Goal: Task Accomplishment & Management: Manage account settings

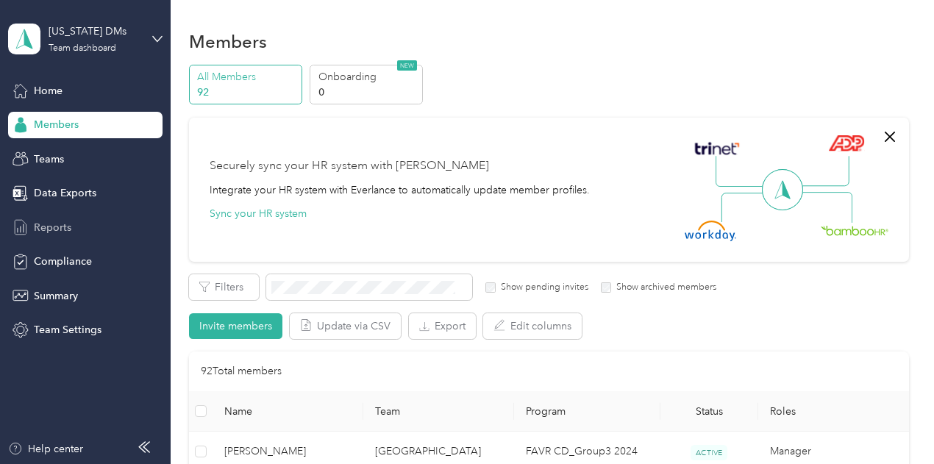
click at [68, 218] on div "Reports" at bounding box center [85, 227] width 154 height 26
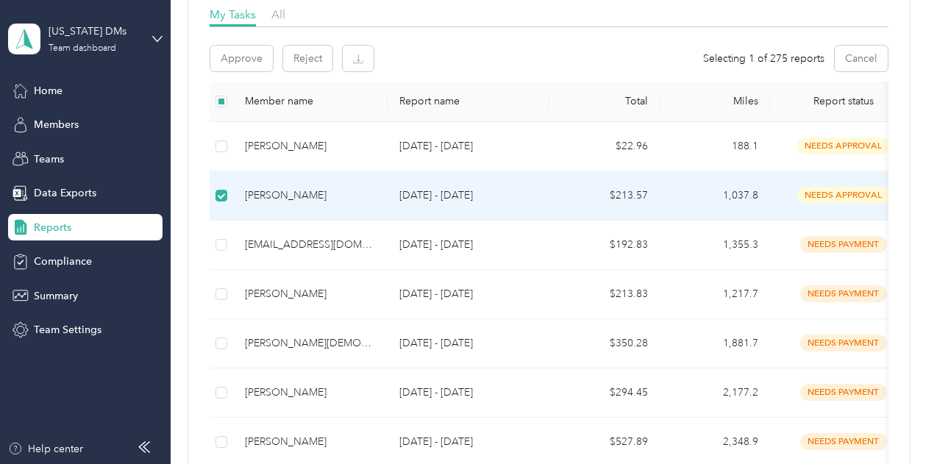
scroll to position [147, 0]
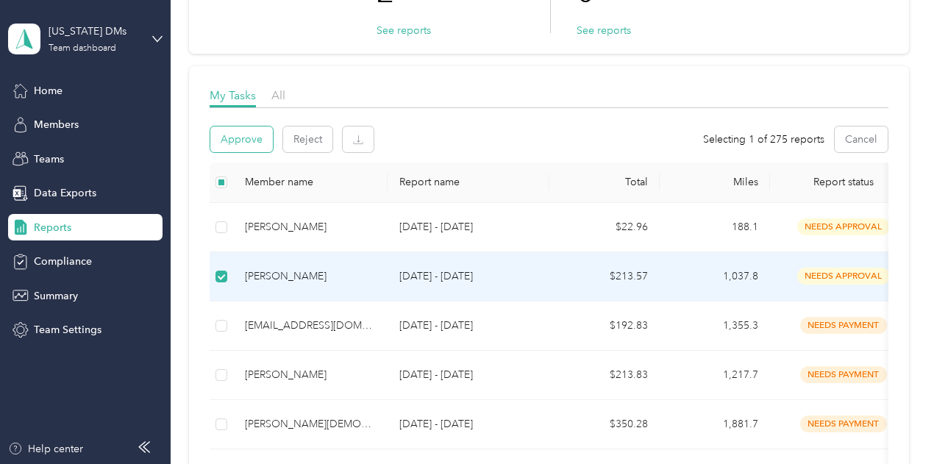
click at [232, 140] on button "Approve" at bounding box center [241, 139] width 62 height 26
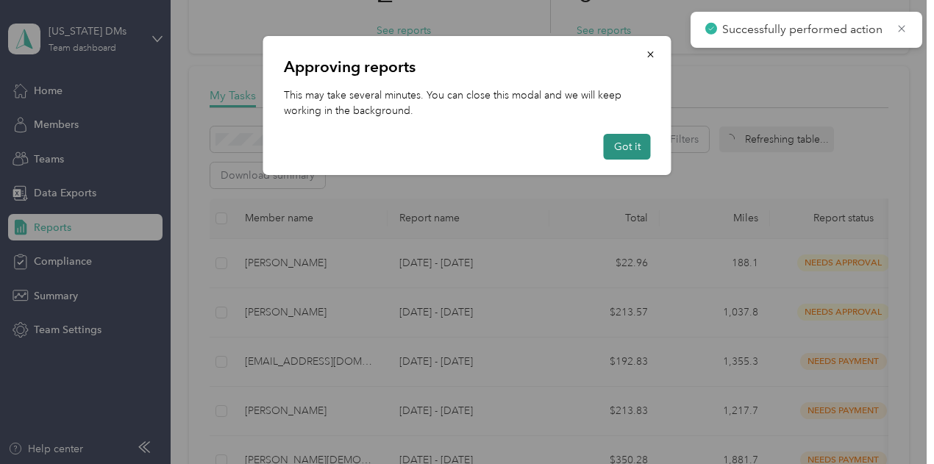
click at [623, 139] on button "Got it" at bounding box center [626, 147] width 47 height 26
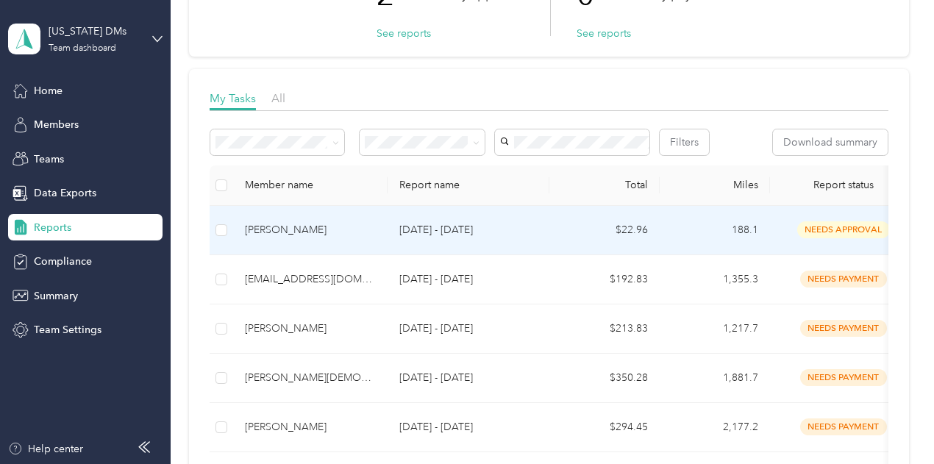
scroll to position [221, 0]
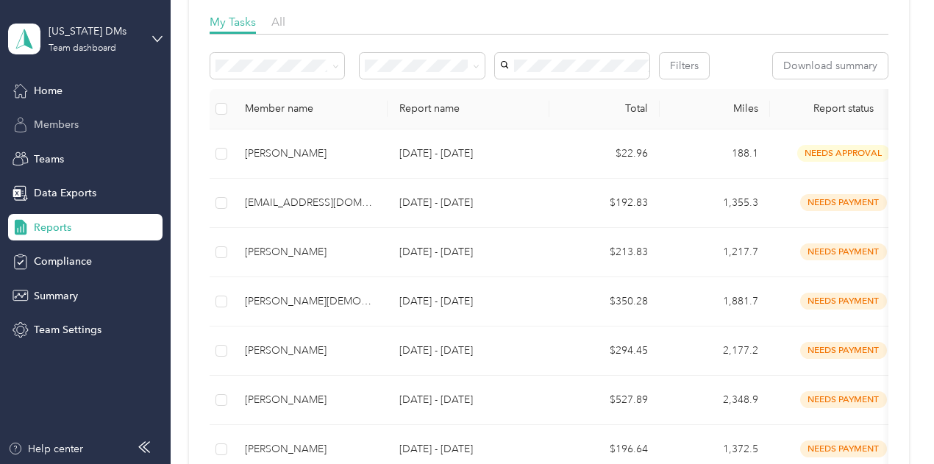
click at [94, 123] on div "Members" at bounding box center [85, 125] width 154 height 26
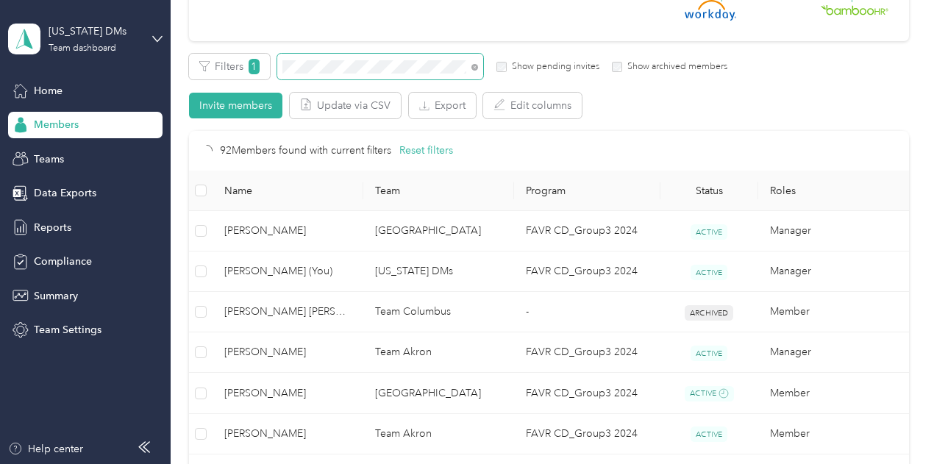
scroll to position [219, 0]
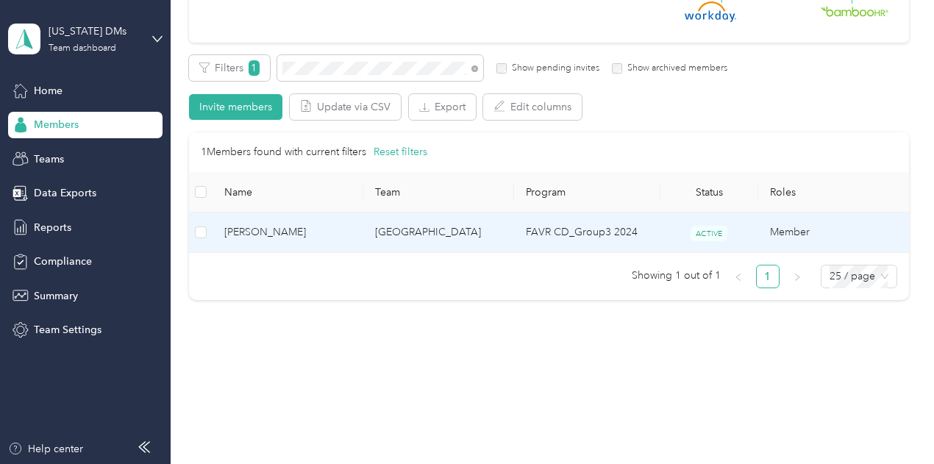
click at [309, 233] on span "[PERSON_NAME]" at bounding box center [287, 232] width 127 height 16
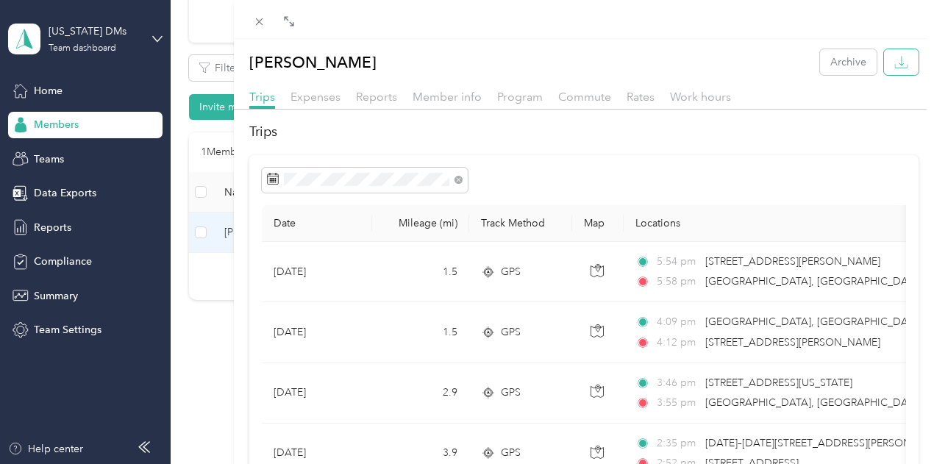
click at [894, 62] on icon "button" at bounding box center [901, 62] width 14 height 14
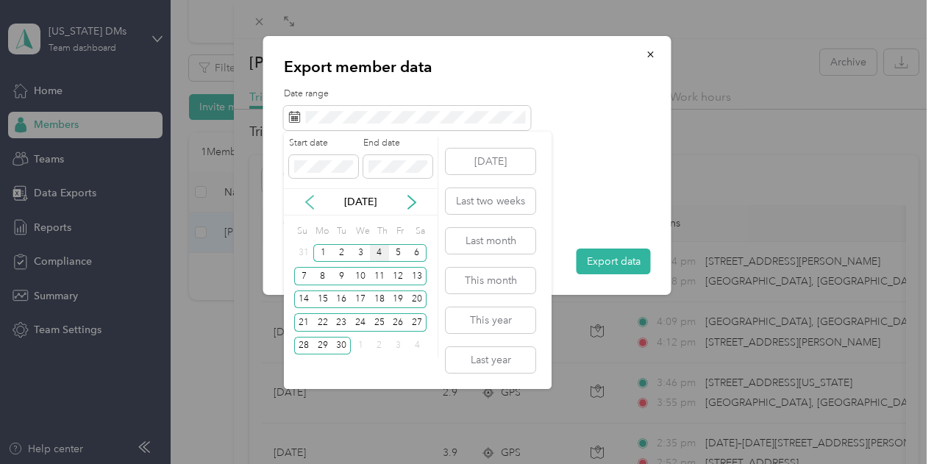
click at [309, 206] on icon at bounding box center [309, 202] width 15 height 15
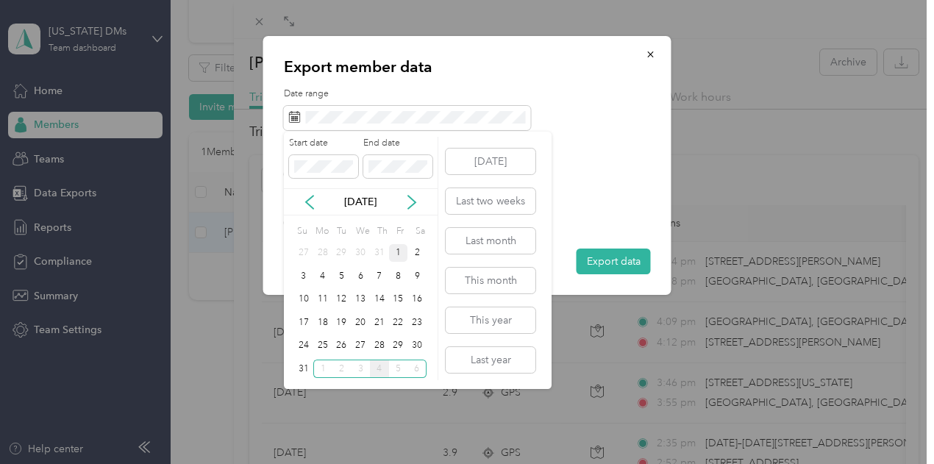
click at [397, 254] on div "1" at bounding box center [398, 253] width 19 height 18
click at [401, 345] on div "29" at bounding box center [398, 346] width 19 height 18
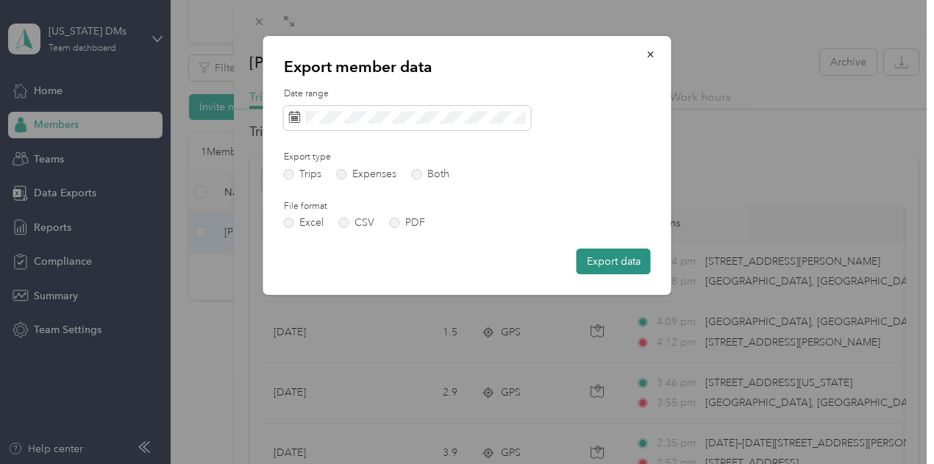
click at [619, 261] on button "Export data" at bounding box center [613, 261] width 74 height 26
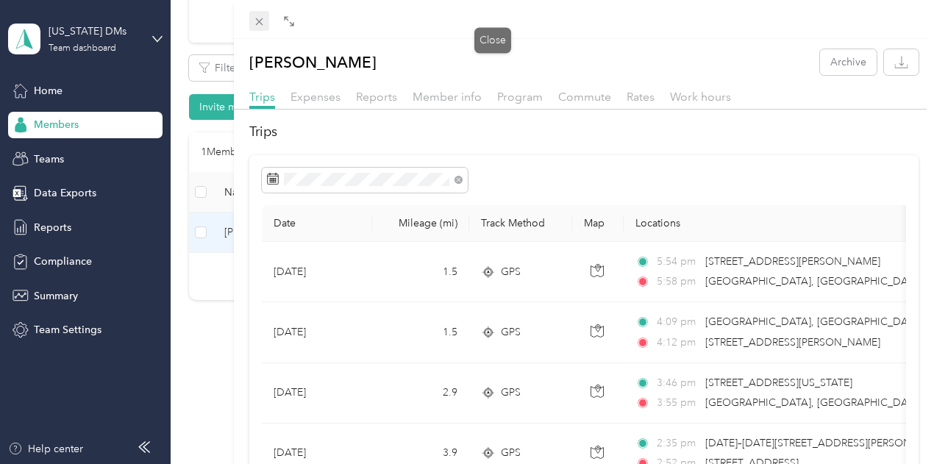
drag, startPoint x: 487, startPoint y: 17, endPoint x: 447, endPoint y: 108, distance: 99.4
click at [265, 17] on icon at bounding box center [259, 21] width 12 height 12
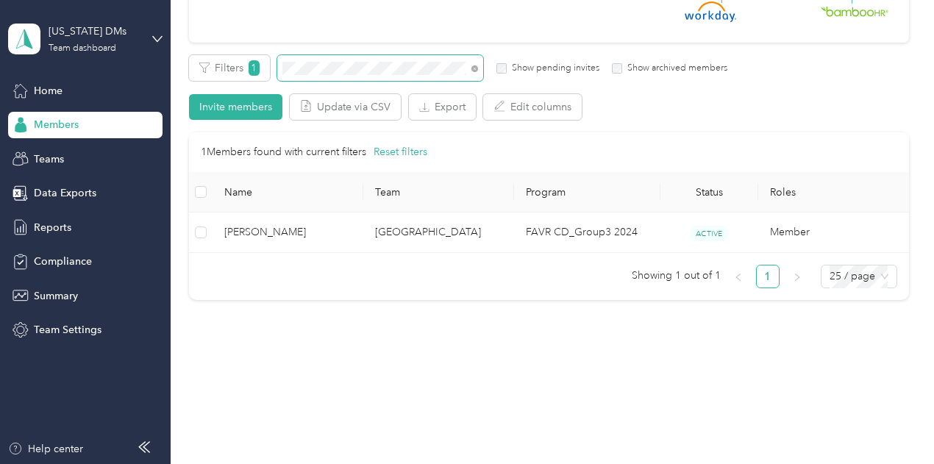
click at [94, 76] on section "[US_STATE] DMs Team dashboard Home Members Teams Data Exports Reports Complianc…" at bounding box center [463, 232] width 926 height 464
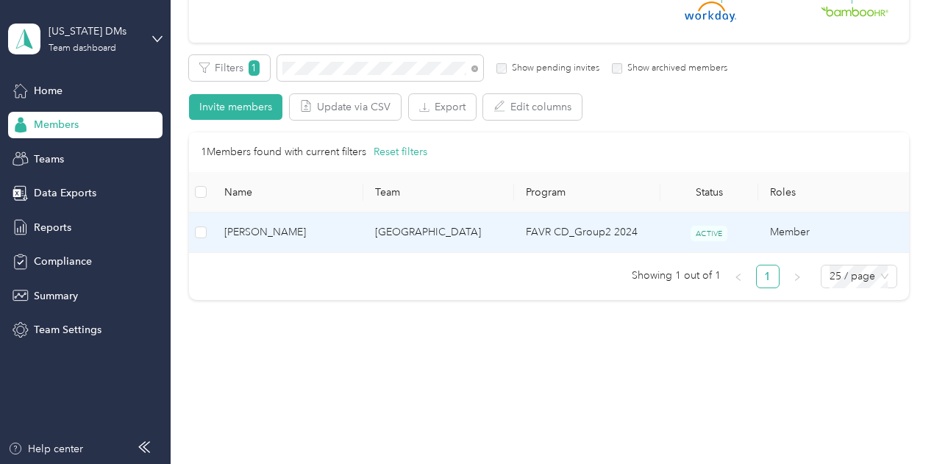
click at [254, 234] on span "[PERSON_NAME]" at bounding box center [287, 232] width 127 height 16
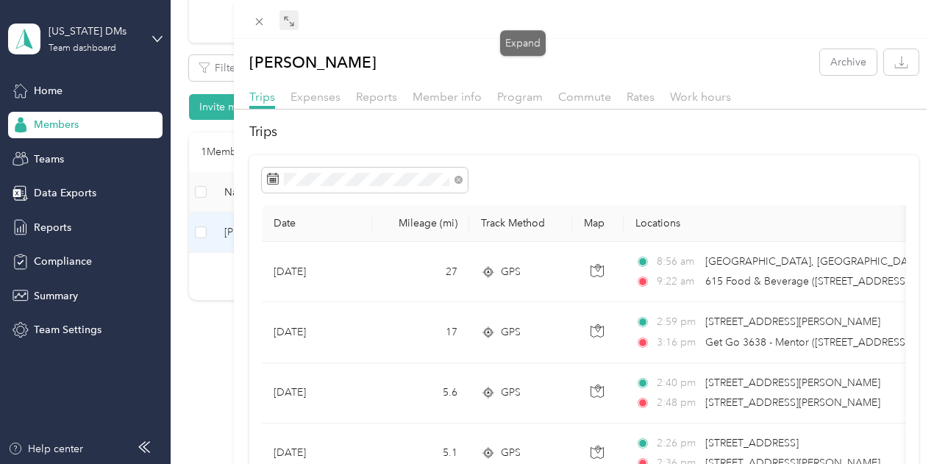
click at [295, 23] on icon at bounding box center [289, 21] width 12 height 12
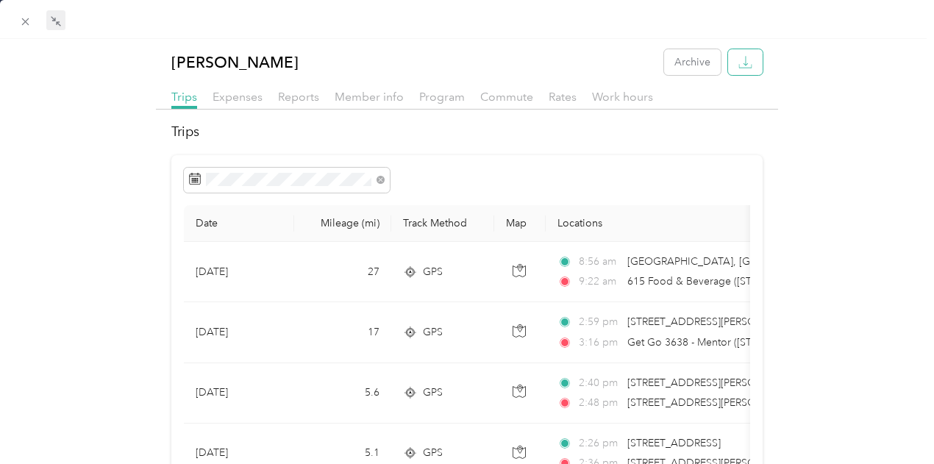
click at [738, 68] on icon "button" at bounding box center [745, 62] width 14 height 14
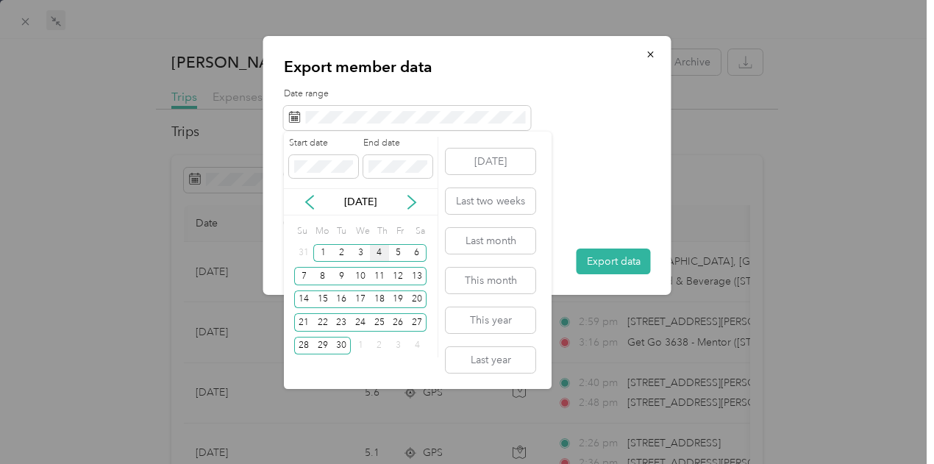
drag, startPoint x: 312, startPoint y: 204, endPoint x: 339, endPoint y: 205, distance: 27.2
click at [311, 204] on icon at bounding box center [309, 202] width 15 height 15
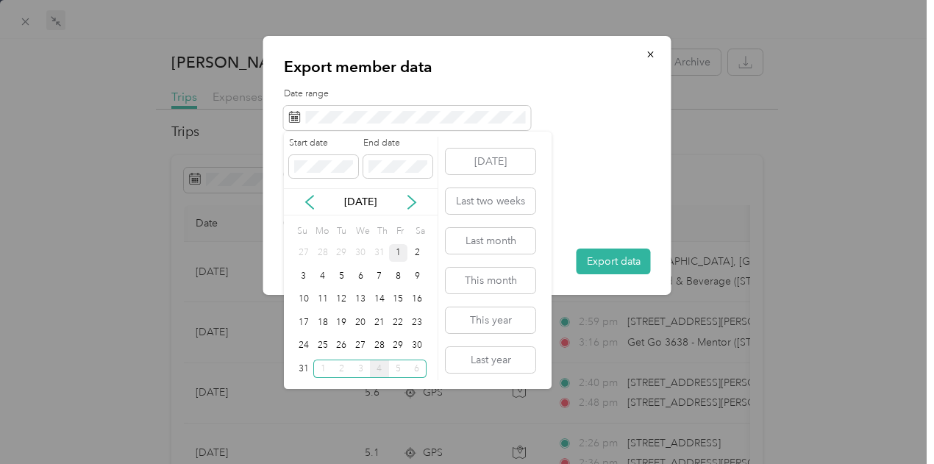
click at [397, 247] on div "1" at bounding box center [398, 253] width 19 height 18
click at [398, 345] on div "29" at bounding box center [398, 346] width 19 height 18
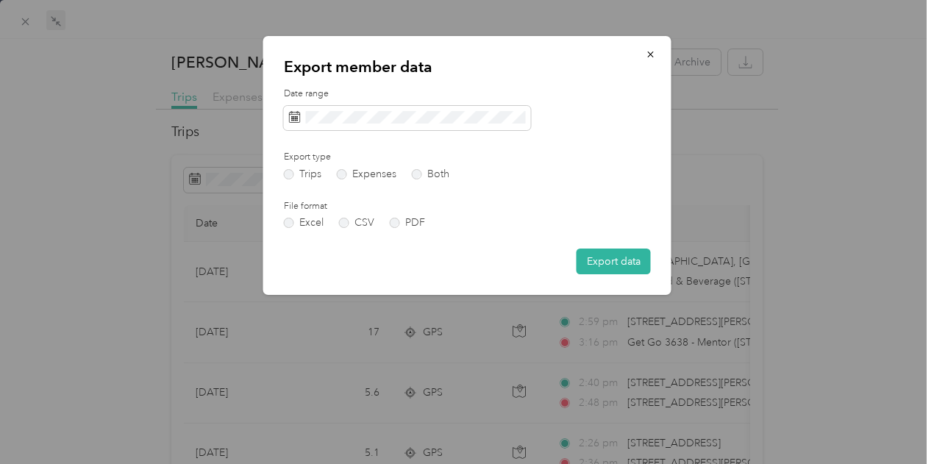
click at [612, 263] on button "Export data" at bounding box center [613, 261] width 74 height 26
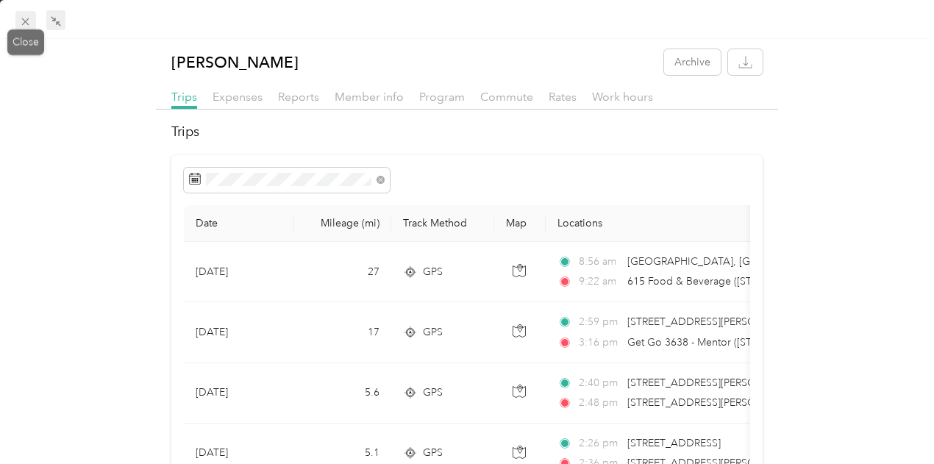
click at [30, 19] on icon at bounding box center [25, 21] width 12 height 12
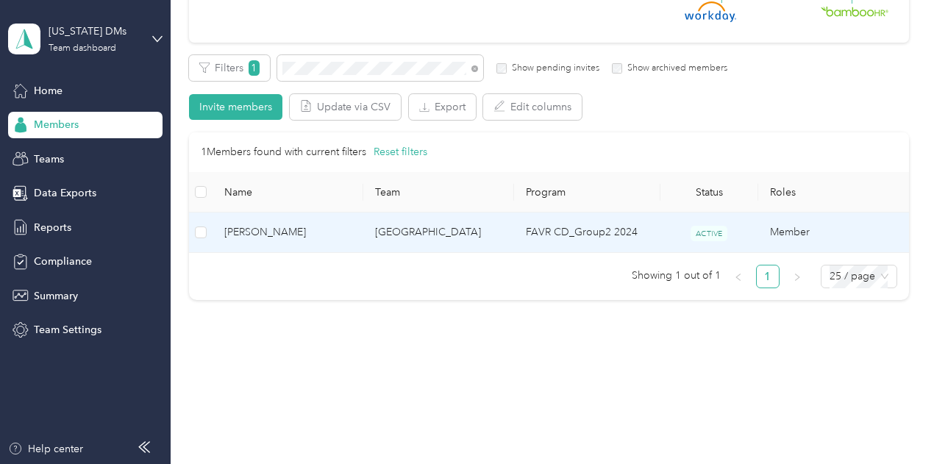
click at [284, 245] on td "[PERSON_NAME]" at bounding box center [287, 232] width 151 height 40
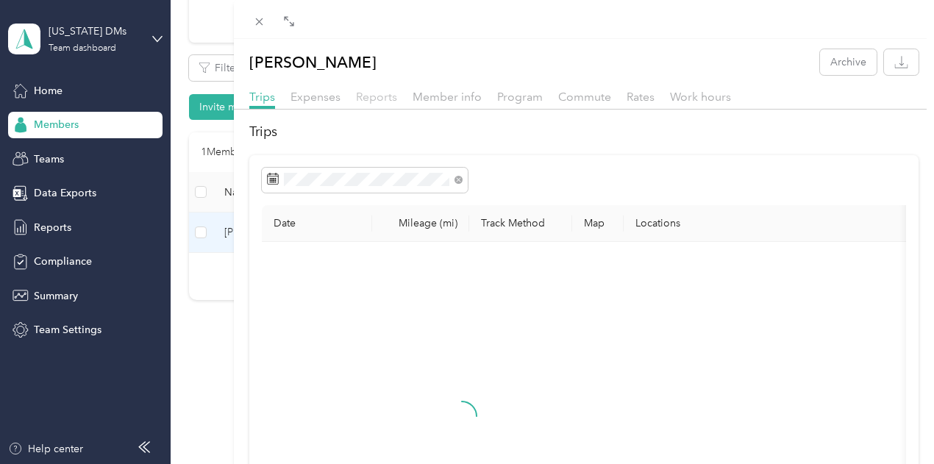
click at [397, 101] on span "Reports" at bounding box center [376, 97] width 41 height 14
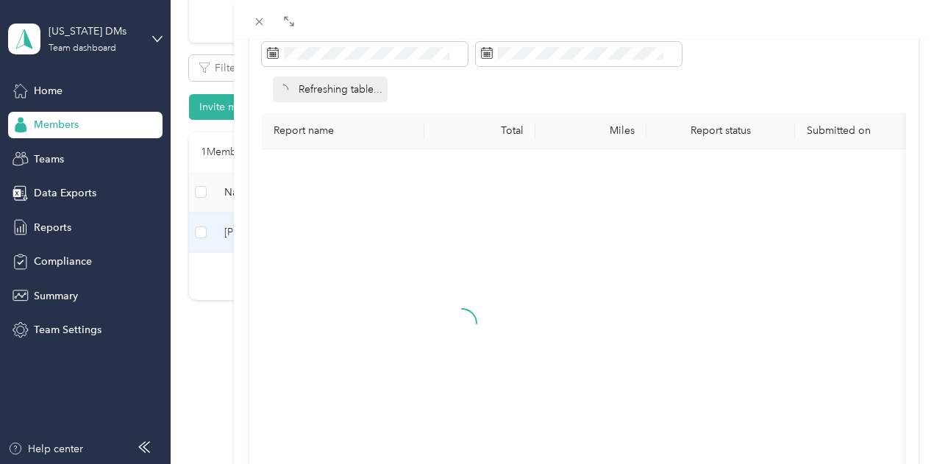
scroll to position [147, 0]
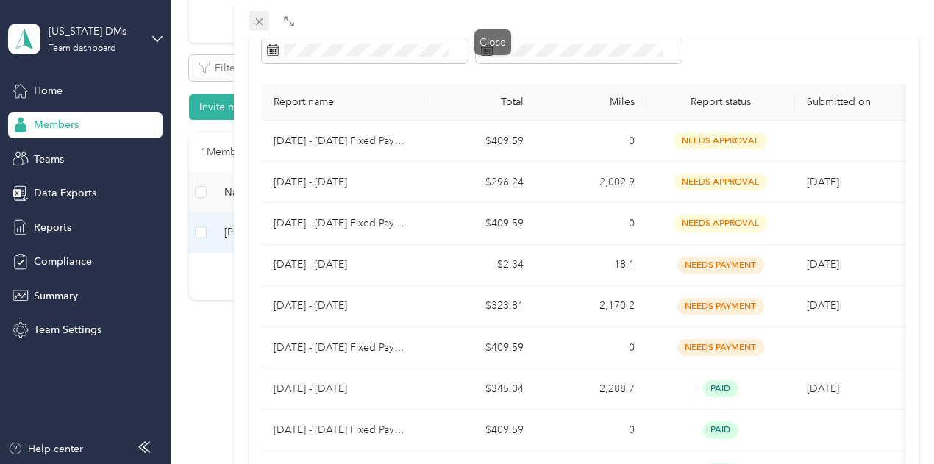
click at [265, 24] on icon at bounding box center [259, 21] width 12 height 12
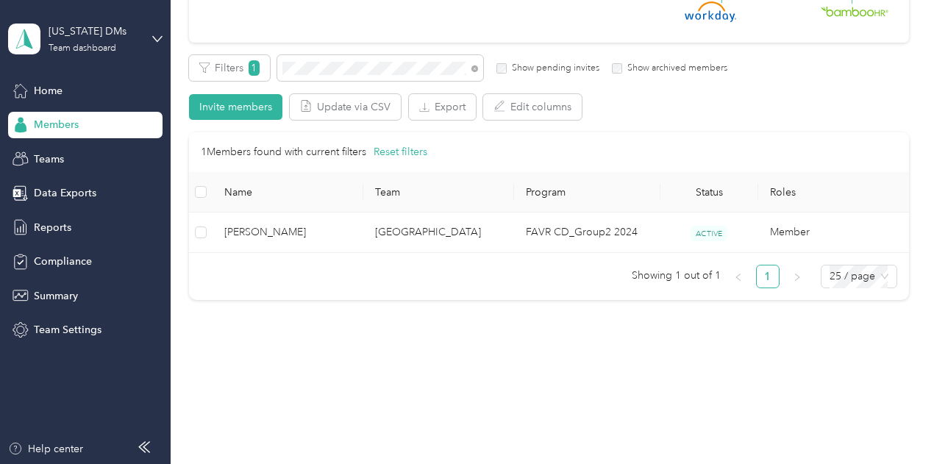
drag, startPoint x: 359, startPoint y: 66, endPoint x: 164, endPoint y: 80, distance: 196.0
click at [271, 66] on div "Filters 1 Show pending invites Show archived members" at bounding box center [458, 68] width 539 height 26
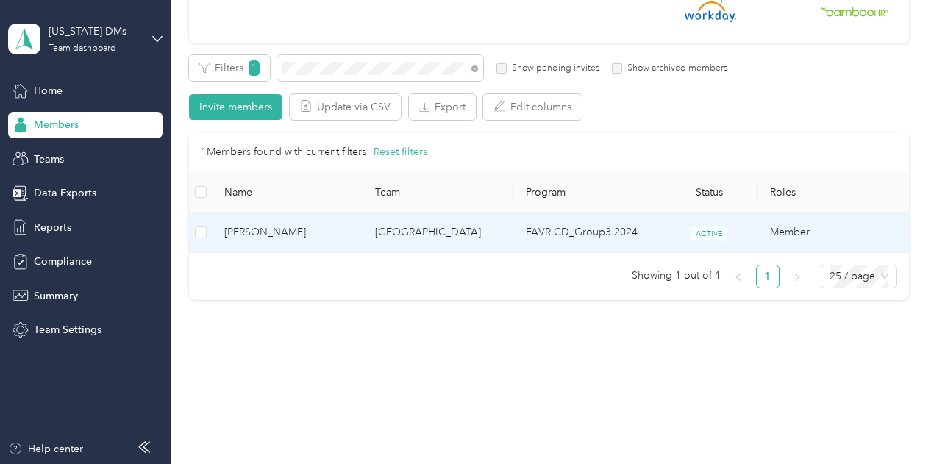
click at [304, 226] on span "[PERSON_NAME]" at bounding box center [287, 232] width 127 height 16
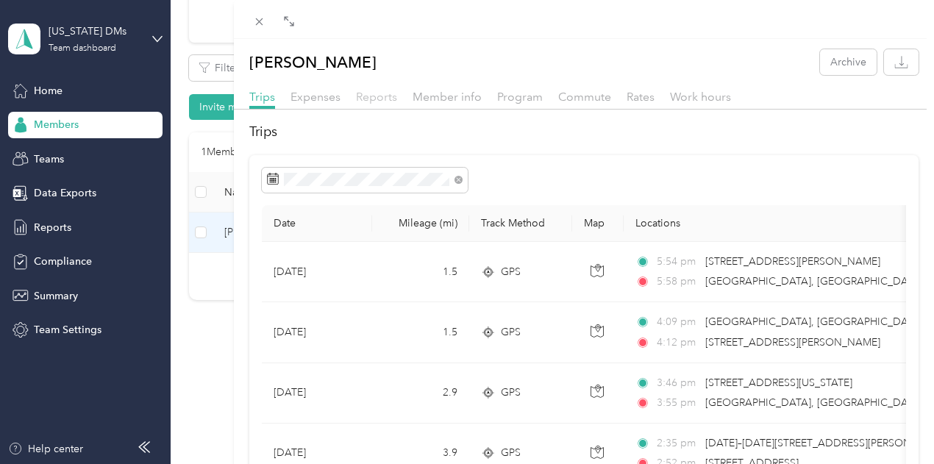
click at [397, 96] on span "Reports" at bounding box center [376, 97] width 41 height 14
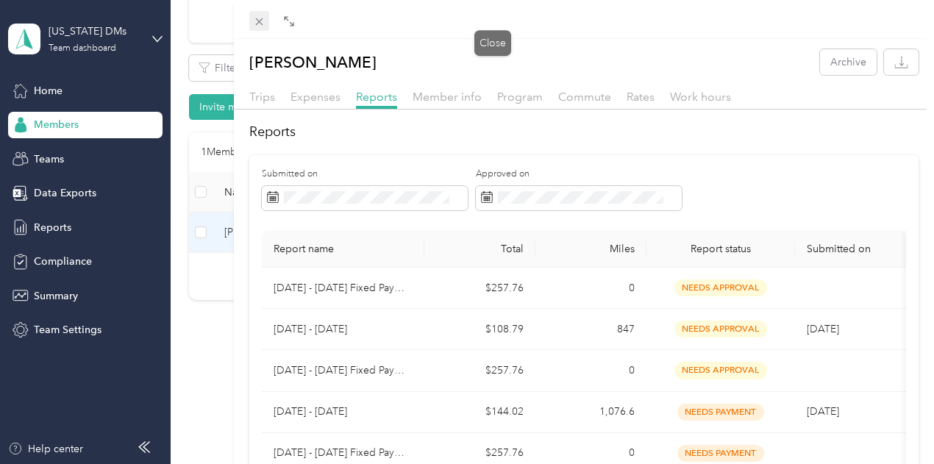
click at [262, 25] on icon at bounding box center [258, 21] width 7 height 7
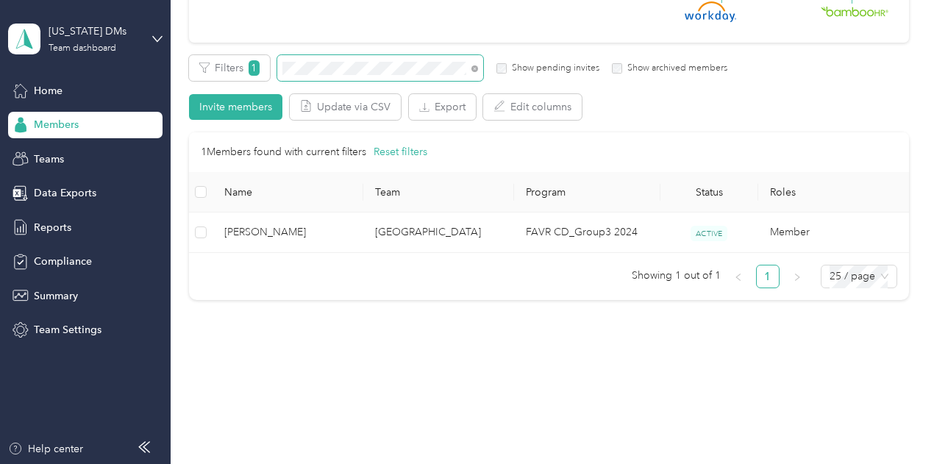
drag, startPoint x: 323, startPoint y: 60, endPoint x: 184, endPoint y: 73, distance: 140.3
click at [184, 73] on div "Members All Members 92 Onboarding 0 NEW Securely sync your HR system with Everl…" at bounding box center [549, 87] width 756 height 612
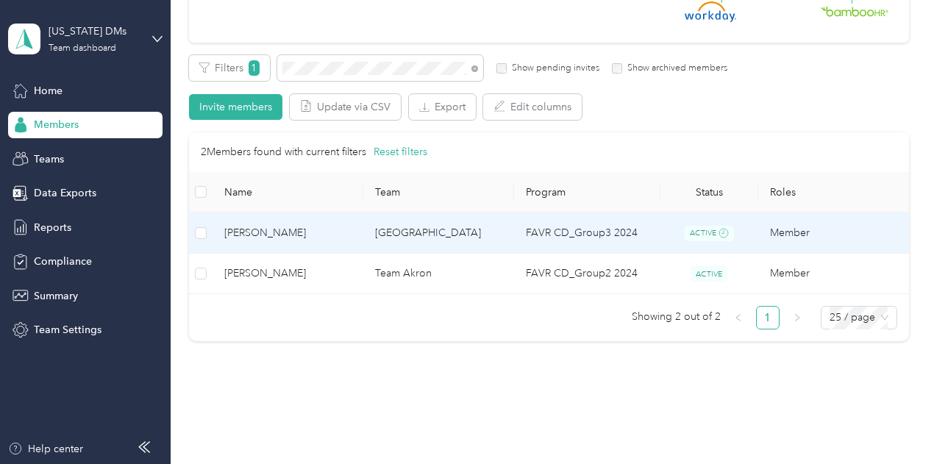
click at [277, 235] on span "[PERSON_NAME]" at bounding box center [287, 233] width 127 height 16
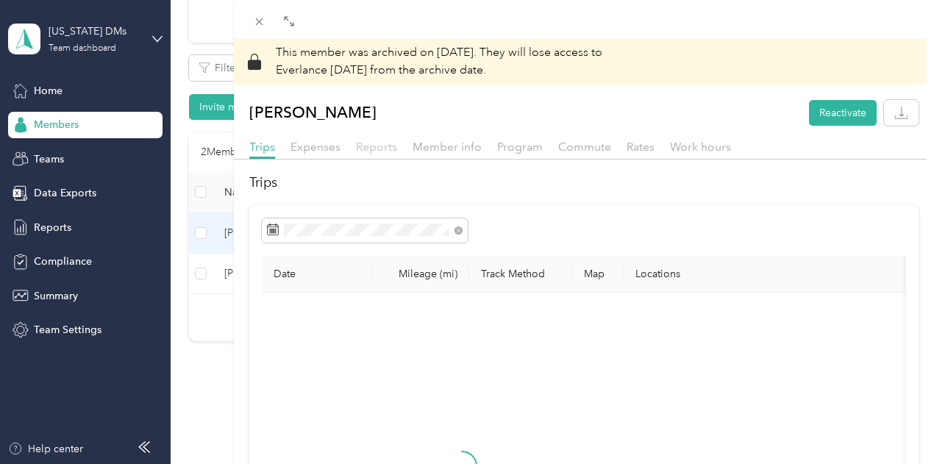
click at [590, 146] on div "Trips Expenses Reports Member info Program Commute Rates Work hours" at bounding box center [584, 148] width 701 height 21
click at [397, 146] on span "Reports" at bounding box center [376, 147] width 41 height 14
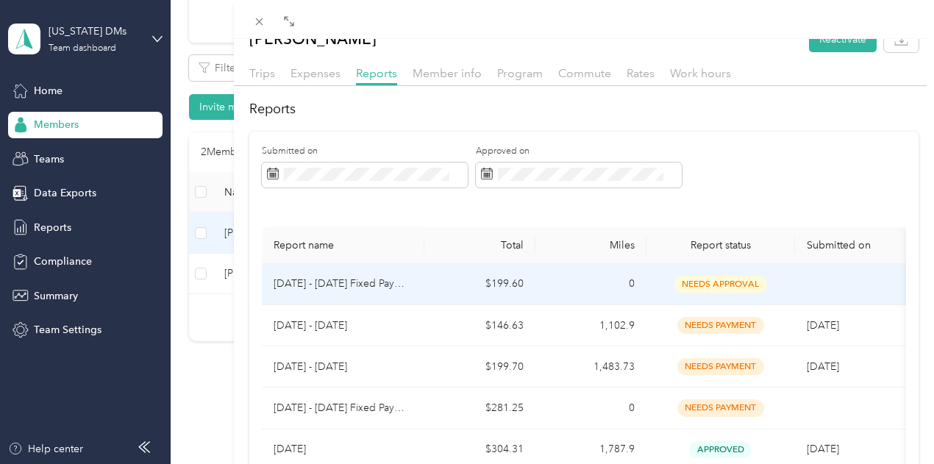
scroll to position [147, 0]
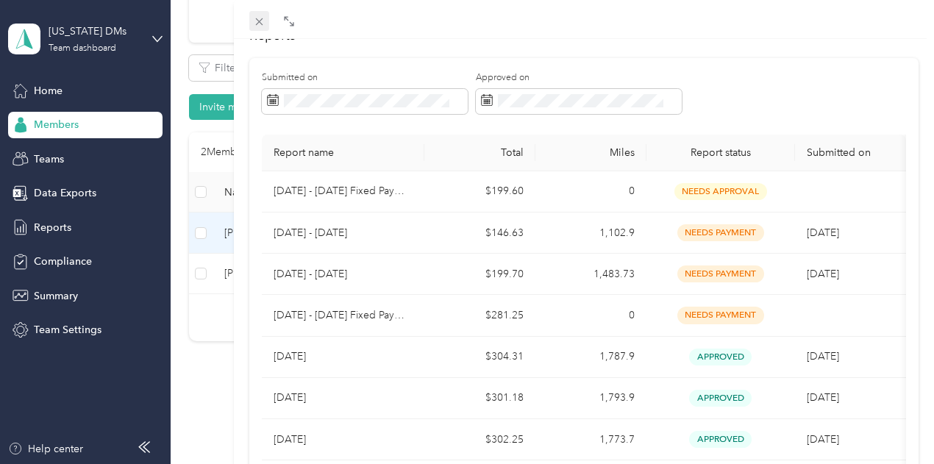
click at [265, 23] on icon at bounding box center [259, 21] width 12 height 12
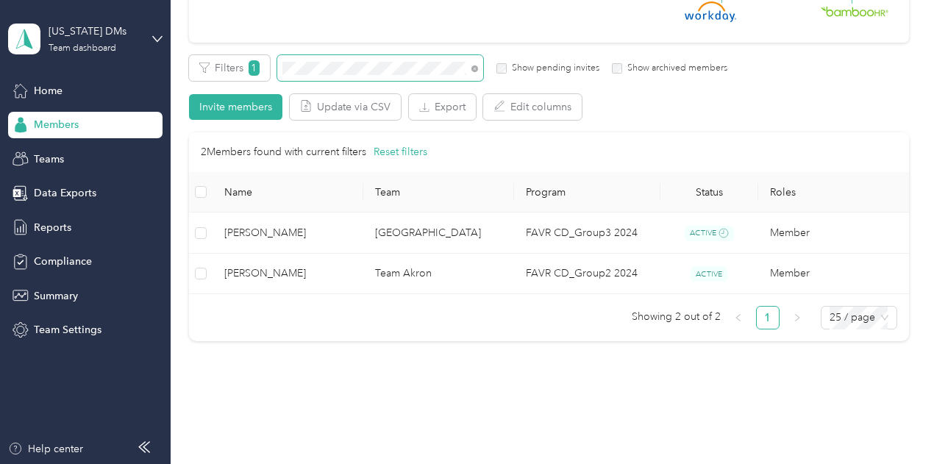
click at [272, 71] on div "Filters 1 Show pending invites Show archived members" at bounding box center [458, 68] width 539 height 26
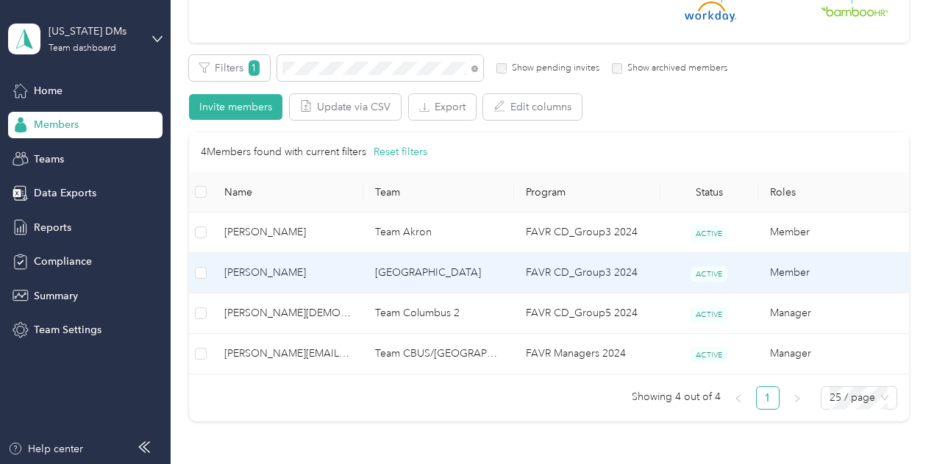
click at [385, 286] on td "[GEOGRAPHIC_DATA]" at bounding box center [438, 273] width 151 height 40
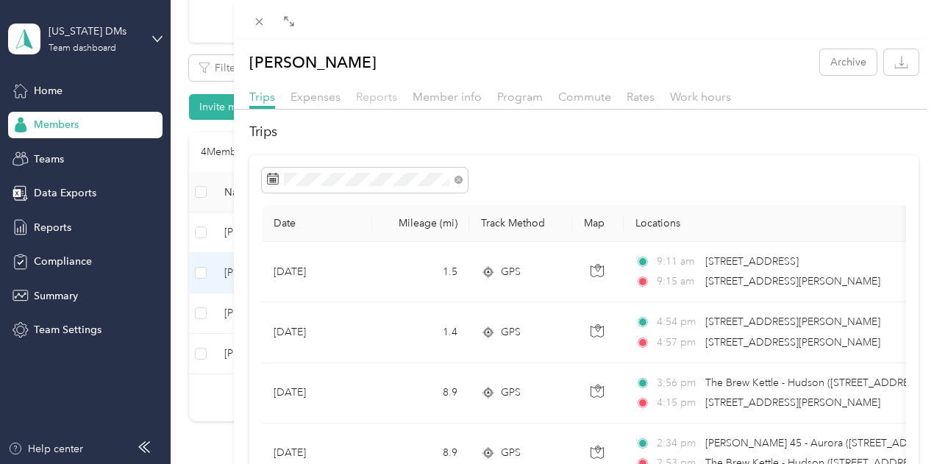
click at [397, 94] on span "Reports" at bounding box center [376, 97] width 41 height 14
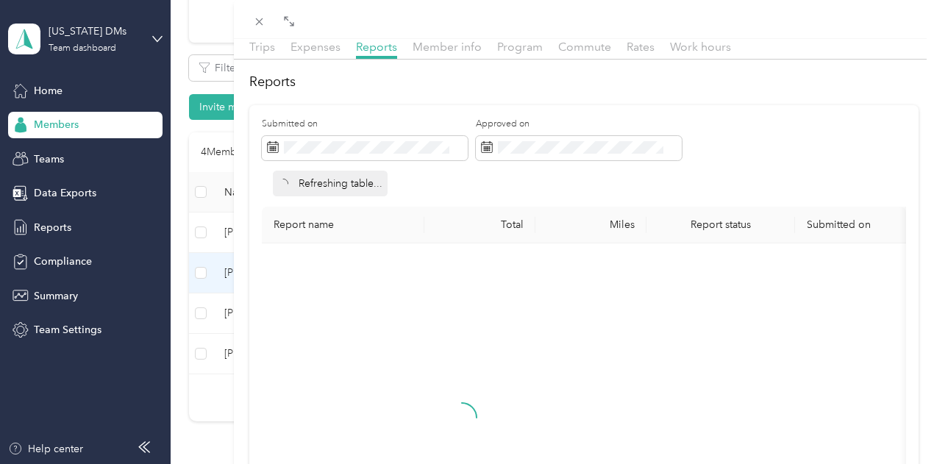
scroll to position [74, 0]
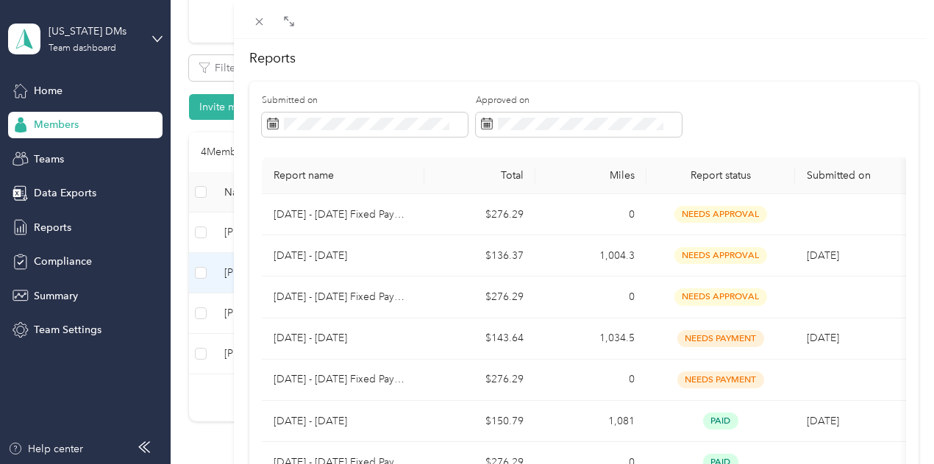
click at [497, 33] on div at bounding box center [584, 19] width 701 height 39
click at [495, 463] on div "Drag to resize Click to close [PERSON_NAME] Archive Trips Expenses Reports Memb…" at bounding box center [463, 464] width 926 height 0
click at [495, 24] on div "Close" at bounding box center [492, 36] width 37 height 26
click at [262, 23] on icon at bounding box center [258, 21] width 7 height 7
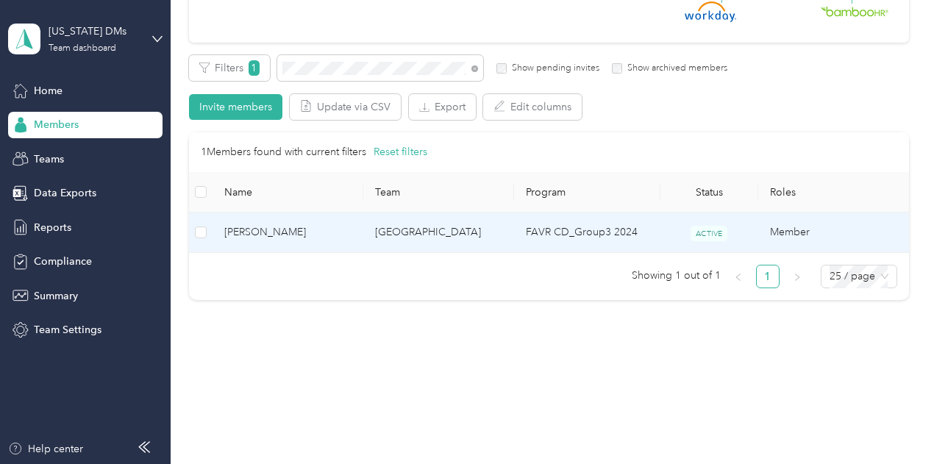
click at [284, 221] on td "[PERSON_NAME]" at bounding box center [287, 232] width 151 height 40
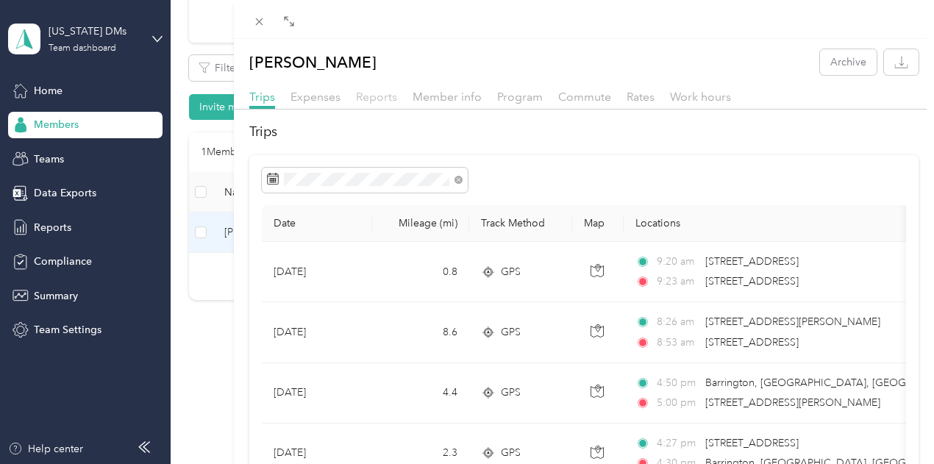
click at [397, 95] on span "Reports" at bounding box center [376, 97] width 41 height 14
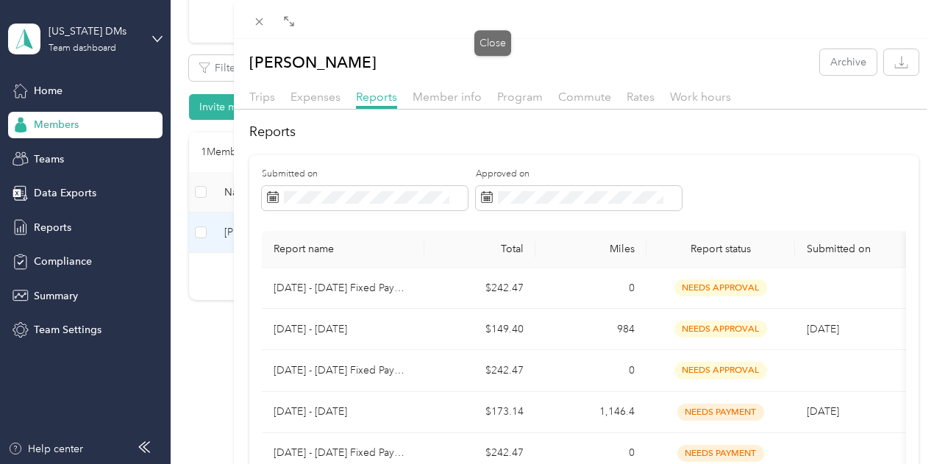
drag, startPoint x: 487, startPoint y: 26, endPoint x: 438, endPoint y: 1, distance: 54.9
click at [270, 27] on span at bounding box center [259, 21] width 21 height 21
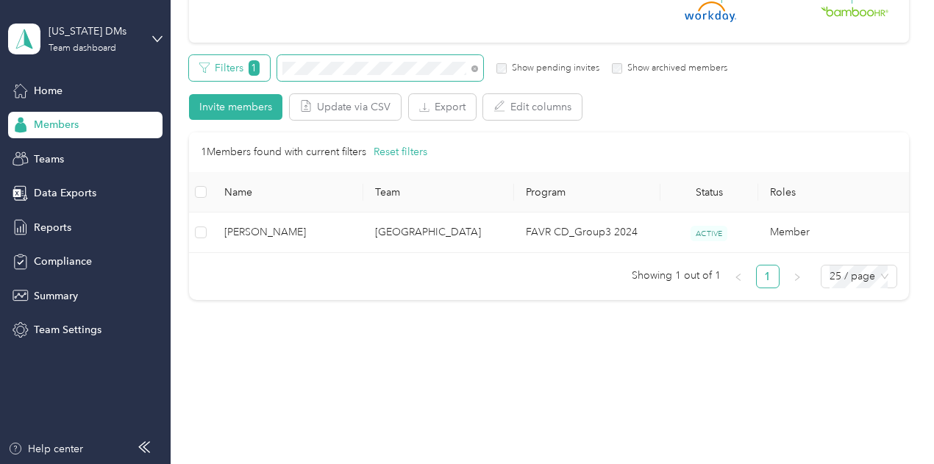
click at [208, 68] on div "Filters 1 Show pending invites Show archived members" at bounding box center [458, 68] width 539 height 26
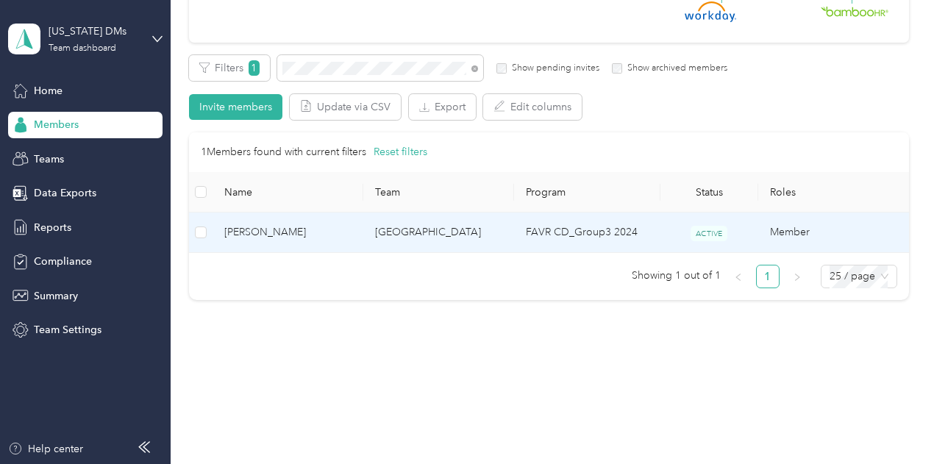
click at [312, 239] on span "[PERSON_NAME]" at bounding box center [287, 232] width 127 height 16
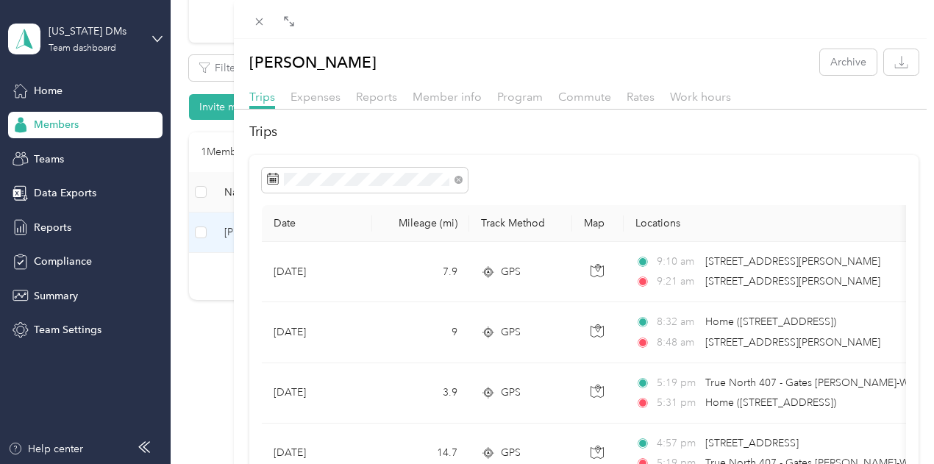
click at [397, 104] on div "Reports" at bounding box center [376, 97] width 41 height 18
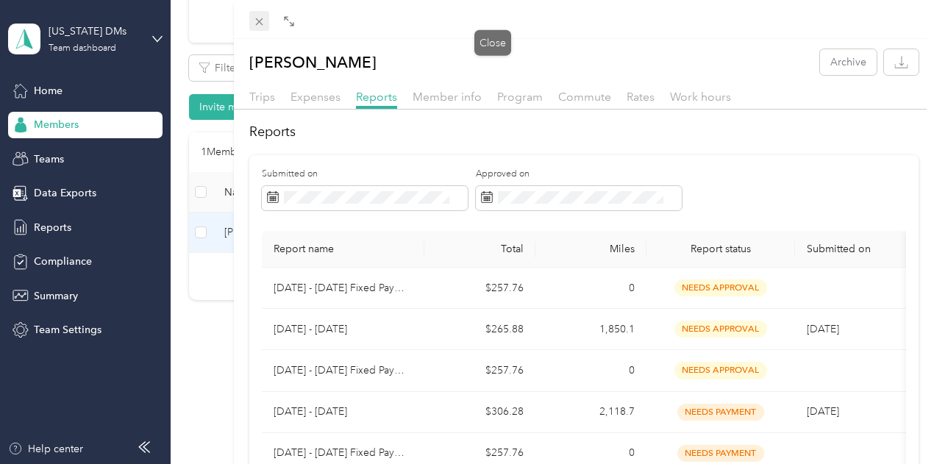
click at [265, 21] on icon at bounding box center [259, 21] width 12 height 12
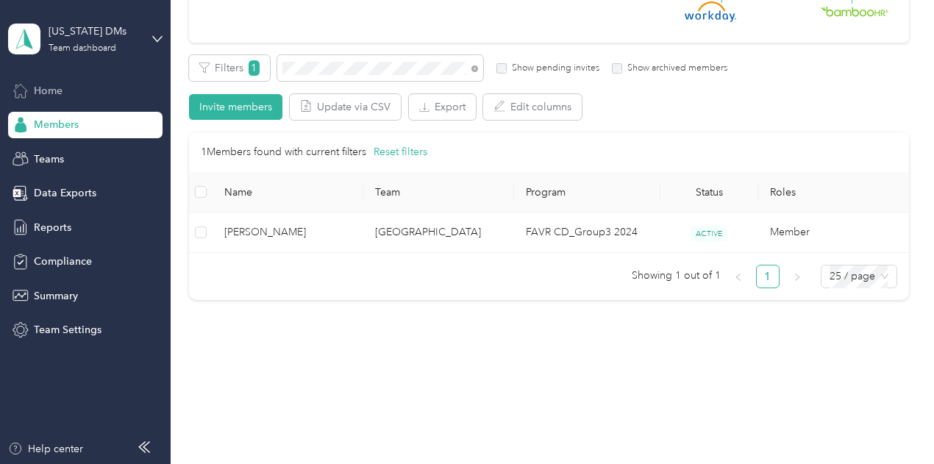
click at [45, 85] on span "Home" at bounding box center [48, 90] width 29 height 15
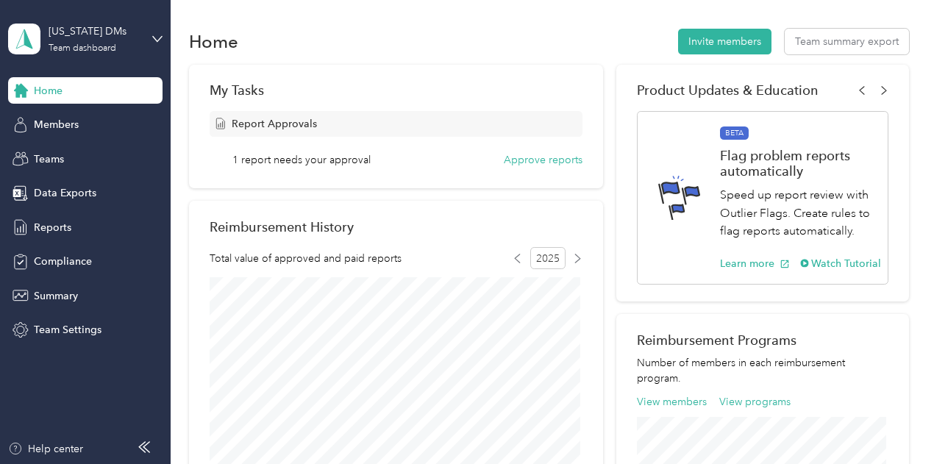
click at [492, 35] on div "Home Invite members Team summary export" at bounding box center [549, 41] width 720 height 31
click at [25, 226] on icon at bounding box center [20, 227] width 16 height 16
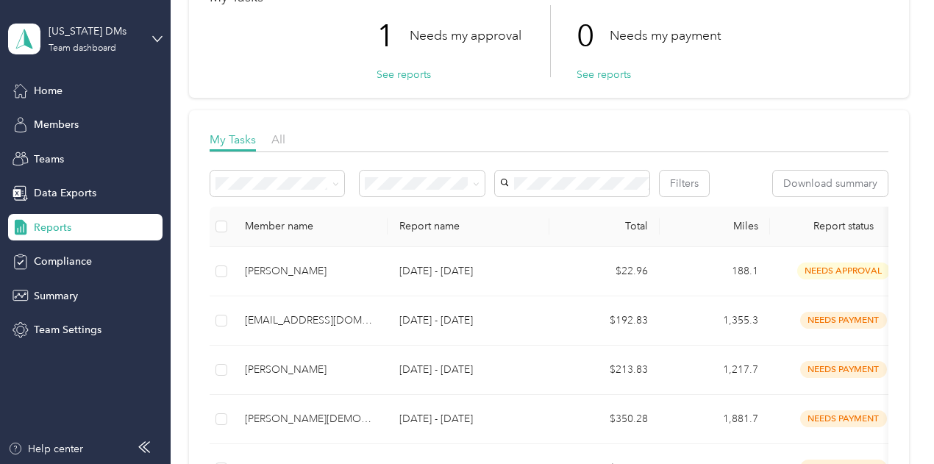
scroll to position [221, 0]
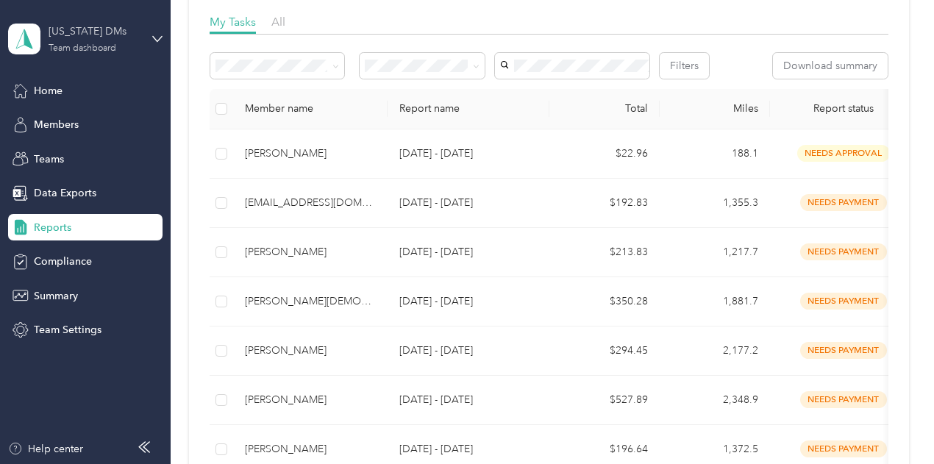
click at [90, 47] on div "Team dashboard" at bounding box center [83, 48] width 68 height 9
click at [80, 155] on div "Personal dashboard" at bounding box center [67, 150] width 93 height 15
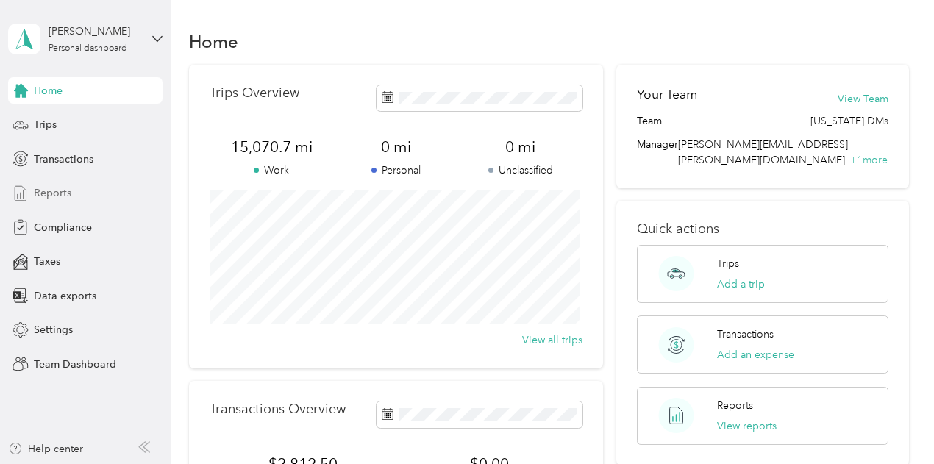
click at [64, 180] on div "Reports" at bounding box center [85, 193] width 154 height 26
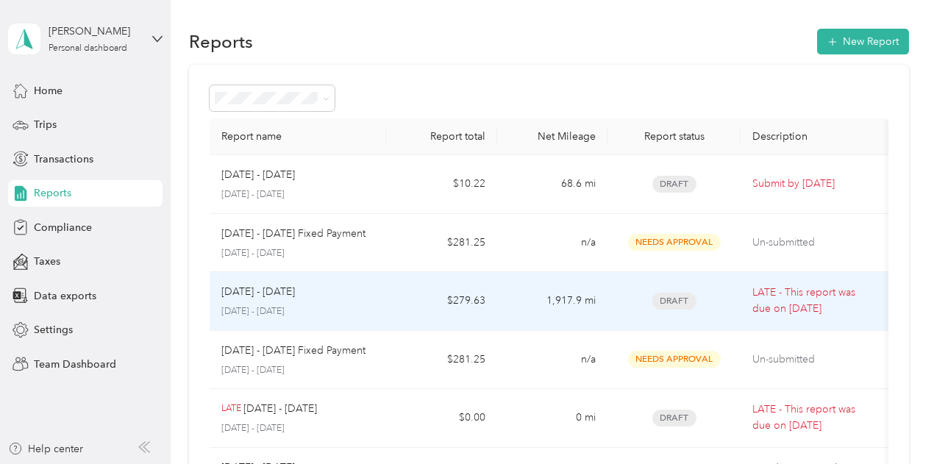
click at [262, 305] on p "[DATE] - [DATE]" at bounding box center [298, 311] width 154 height 13
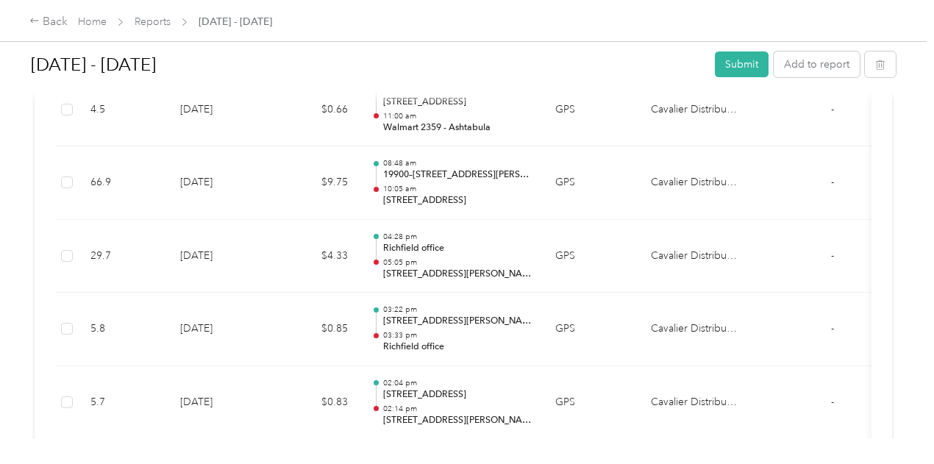
scroll to position [1176, 0]
